Goal: Task Accomplishment & Management: Use online tool/utility

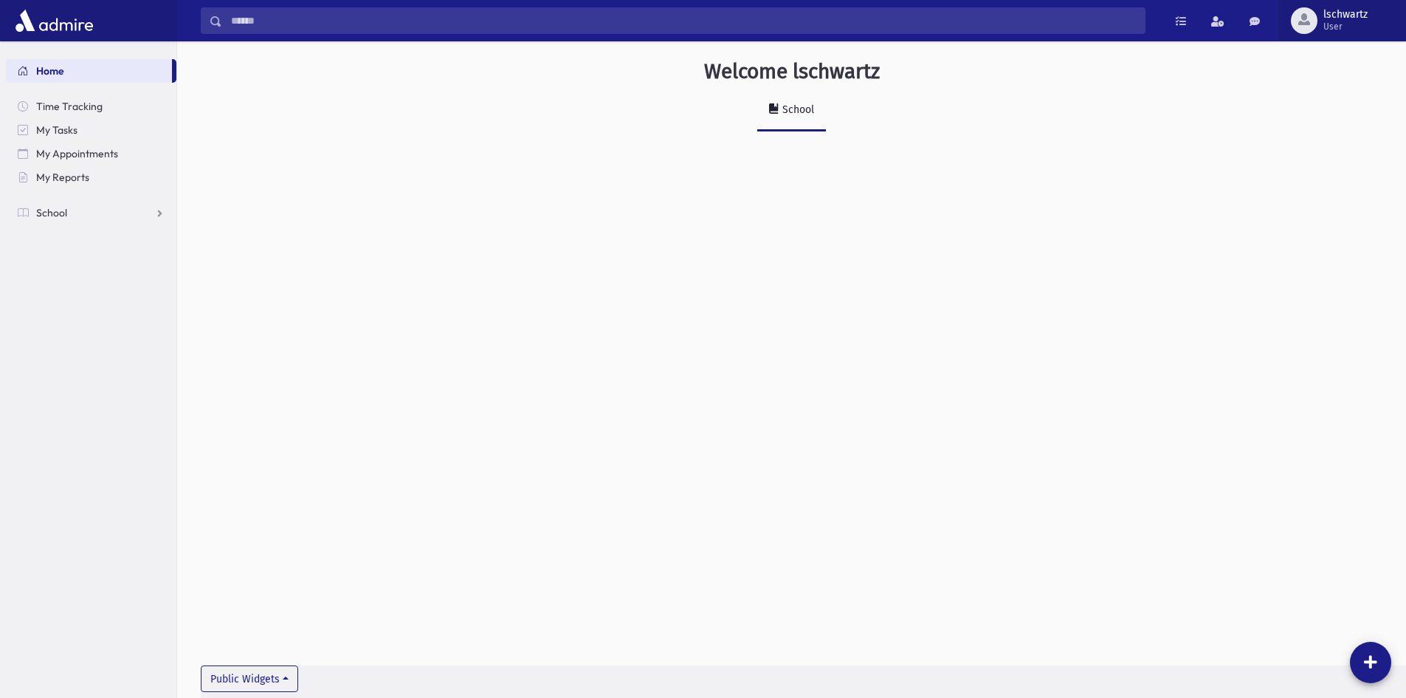
click at [1308, 13] on div "button" at bounding box center [1304, 20] width 27 height 27
click at [1305, 145] on link "Logout" at bounding box center [1338, 150] width 118 height 27
click at [69, 202] on link "School" at bounding box center [91, 213] width 171 height 24
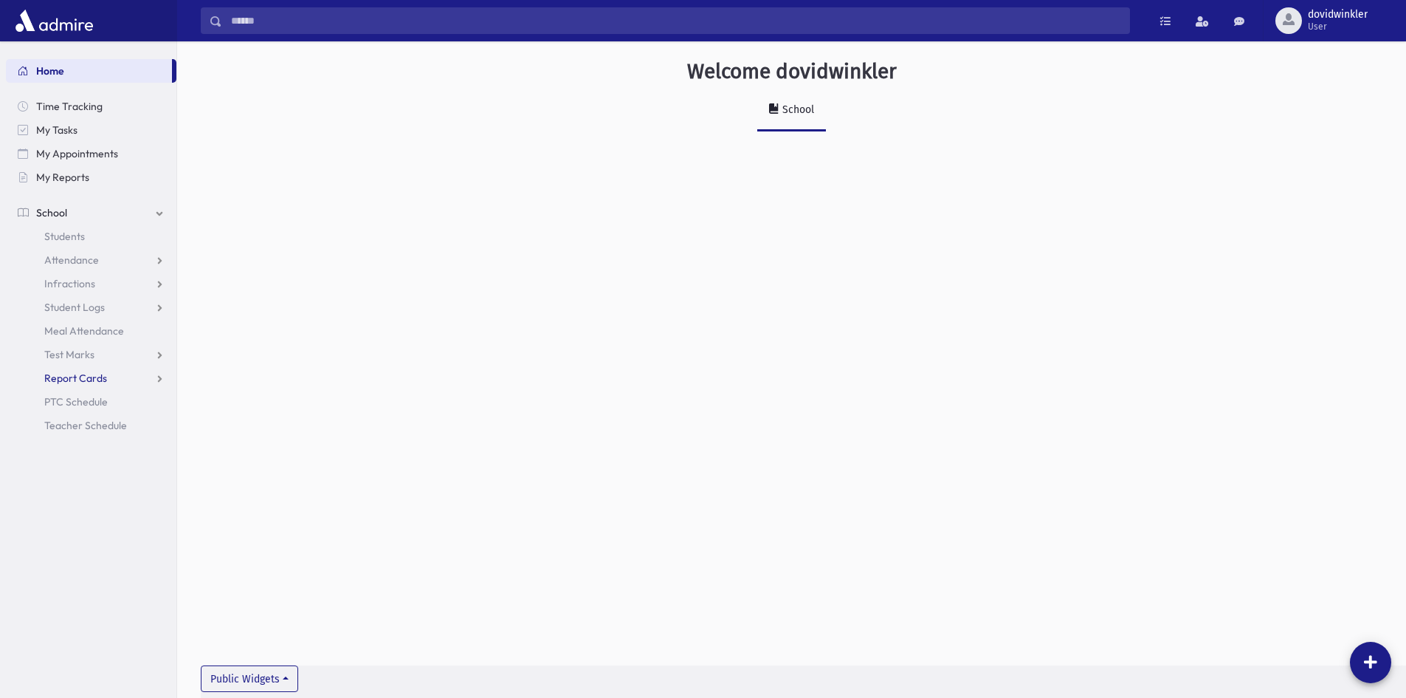
click at [69, 377] on span "Report Cards" at bounding box center [75, 377] width 63 height 13
click at [49, 252] on link "Attendance" at bounding box center [91, 260] width 171 height 24
click at [63, 278] on span "Entry" at bounding box center [68, 283] width 25 height 13
click at [57, 216] on span "School" at bounding box center [51, 212] width 31 height 13
click at [69, 265] on span "Attendance" at bounding box center [71, 259] width 55 height 13
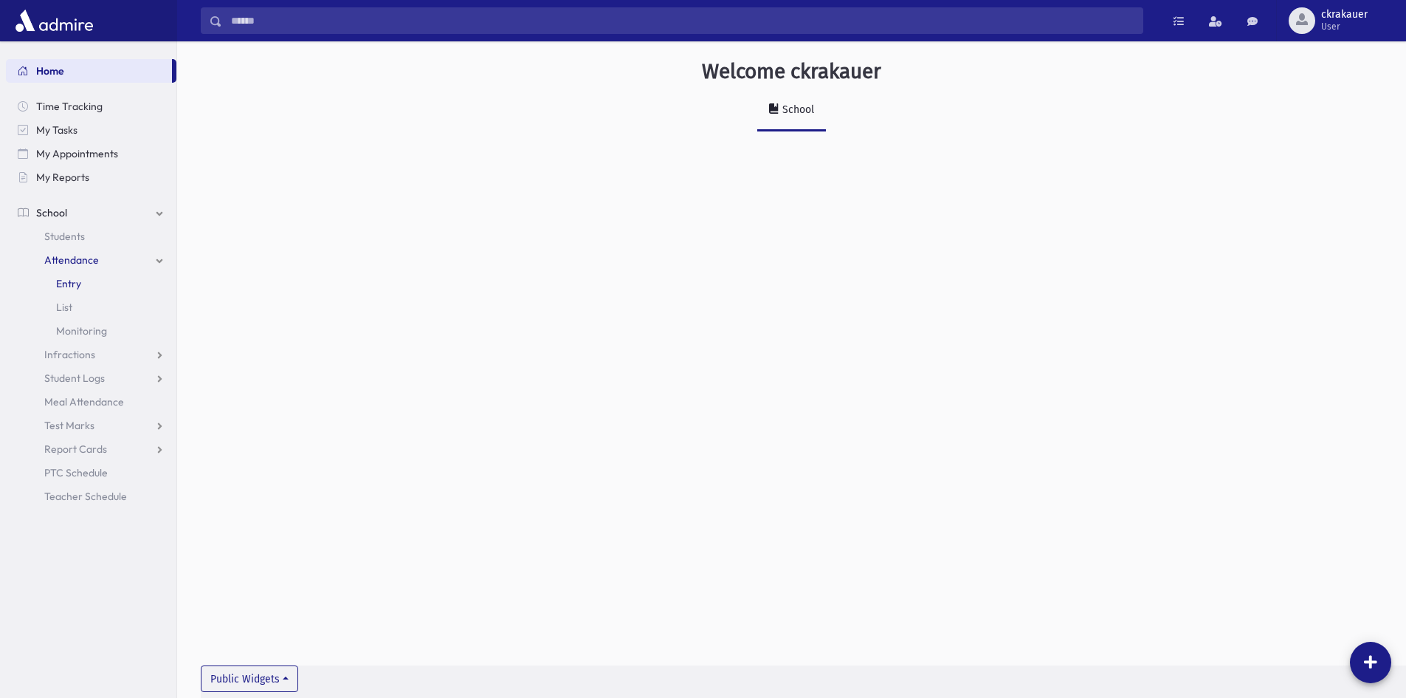
click at [74, 288] on span "Entry" at bounding box center [68, 283] width 25 height 13
